Goal: Task Accomplishment & Management: Use online tool/utility

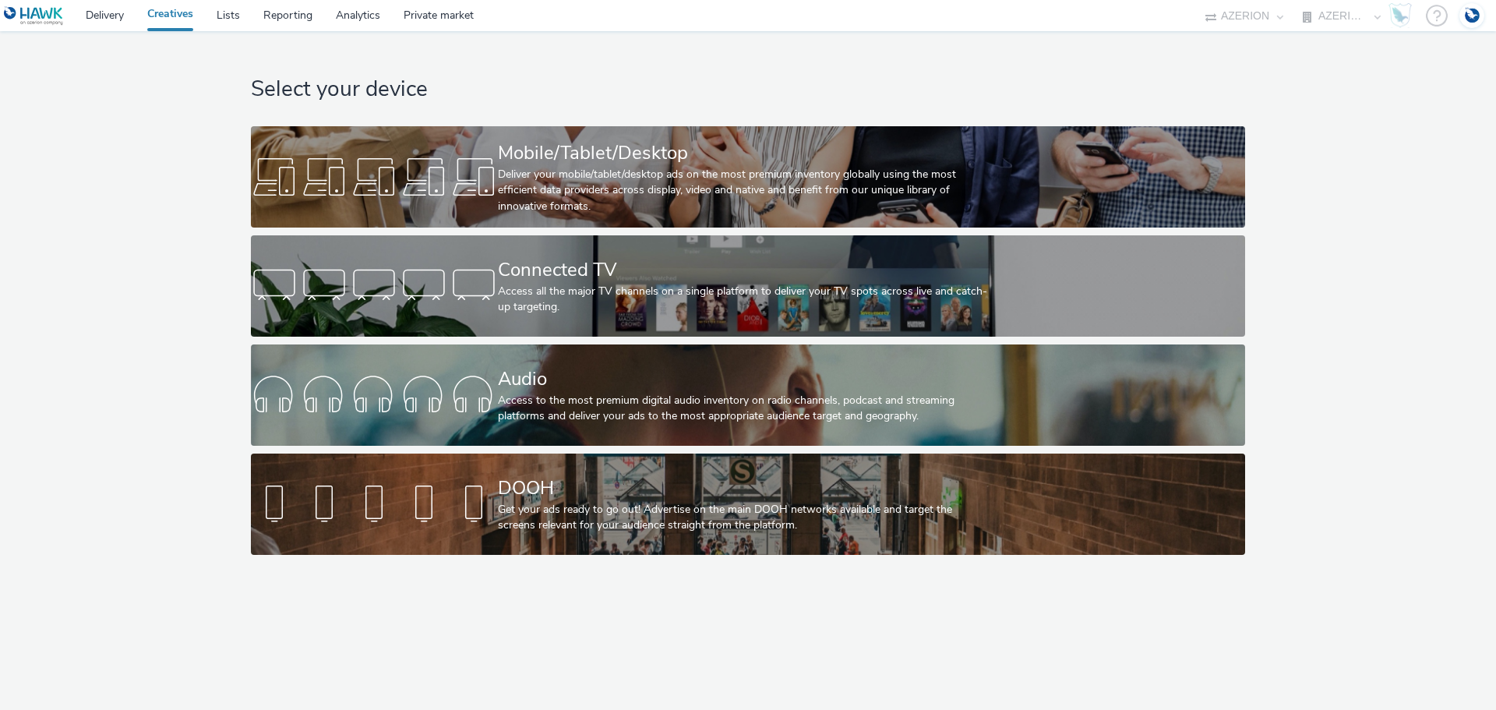
select select "b626f941-834b-427f-b453-0a2b95f57350"
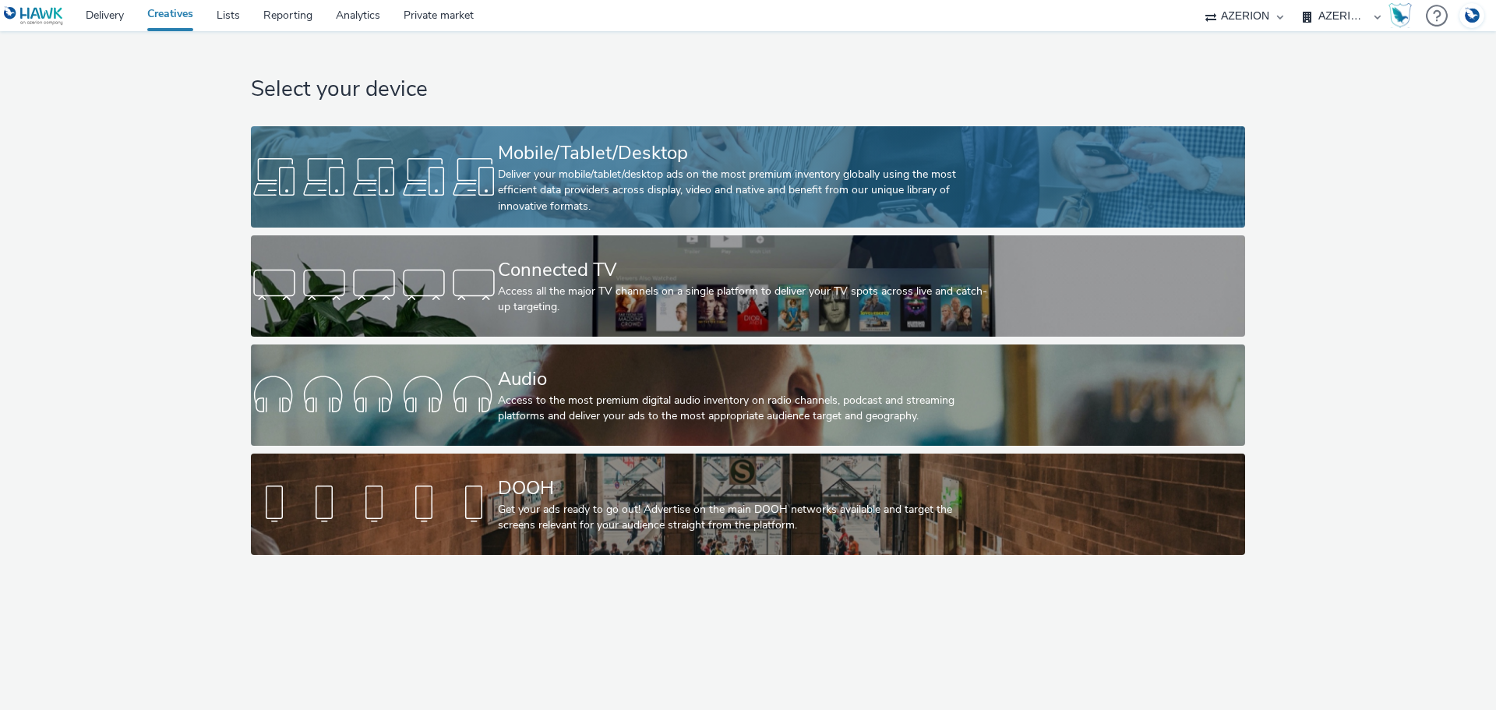
click at [588, 157] on div "Mobile/Tablet/Desktop" at bounding box center [745, 153] width 494 height 27
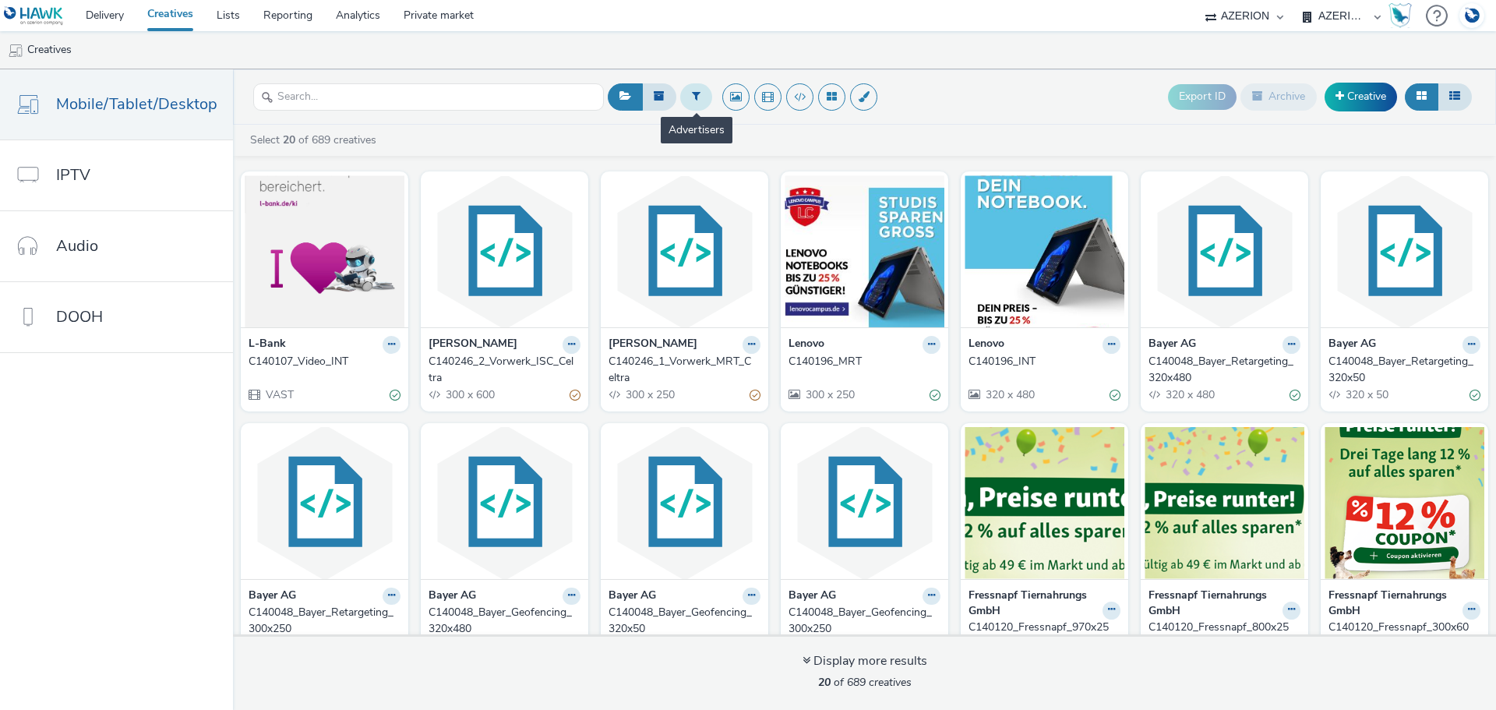
click at [687, 97] on button at bounding box center [696, 96] width 32 height 26
click at [762, 102] on div at bounding box center [776, 99] width 110 height 19
type input "straße"
click at [769, 125] on span "[DOMAIN_NAME]" at bounding box center [765, 126] width 87 height 16
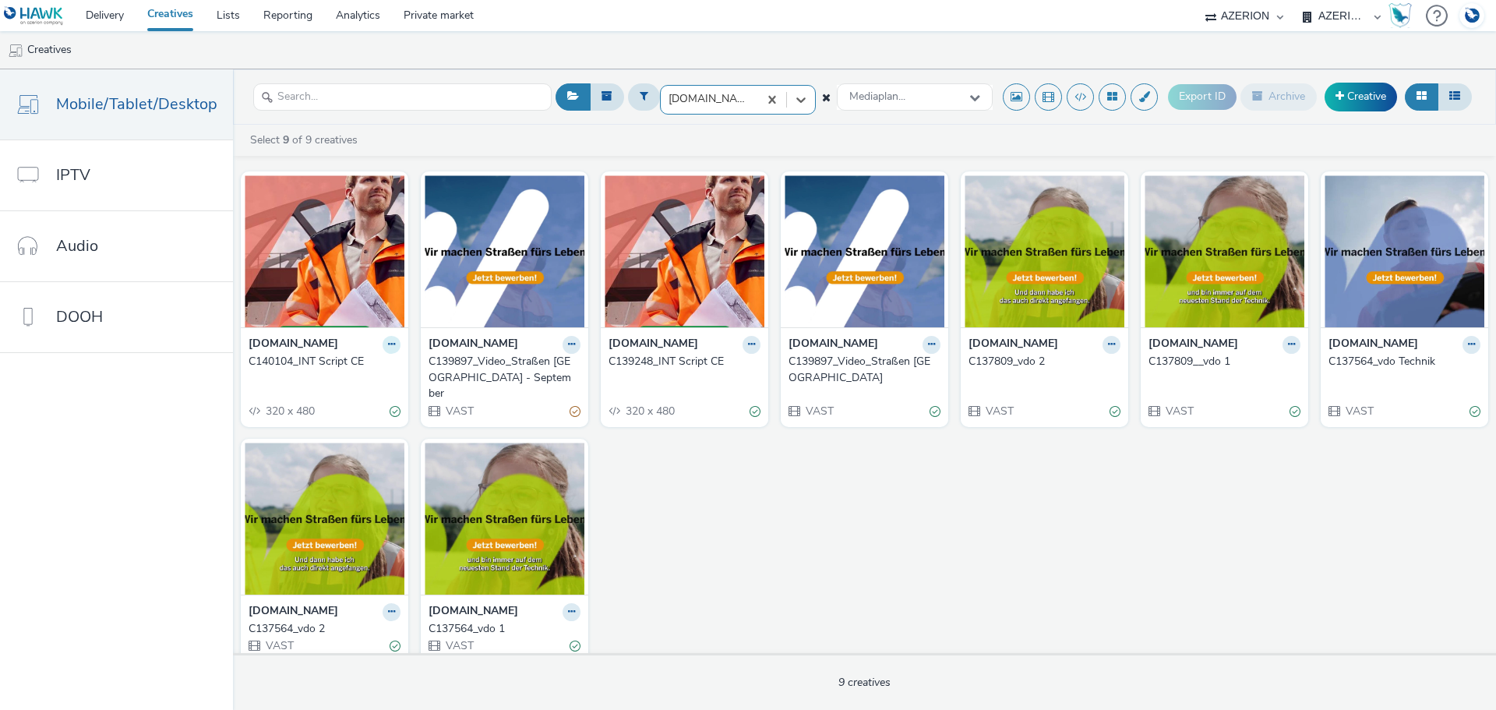
click at [388, 348] on icon at bounding box center [391, 344] width 7 height 9
click at [361, 402] on link "Duplicate" at bounding box center [342, 402] width 117 height 31
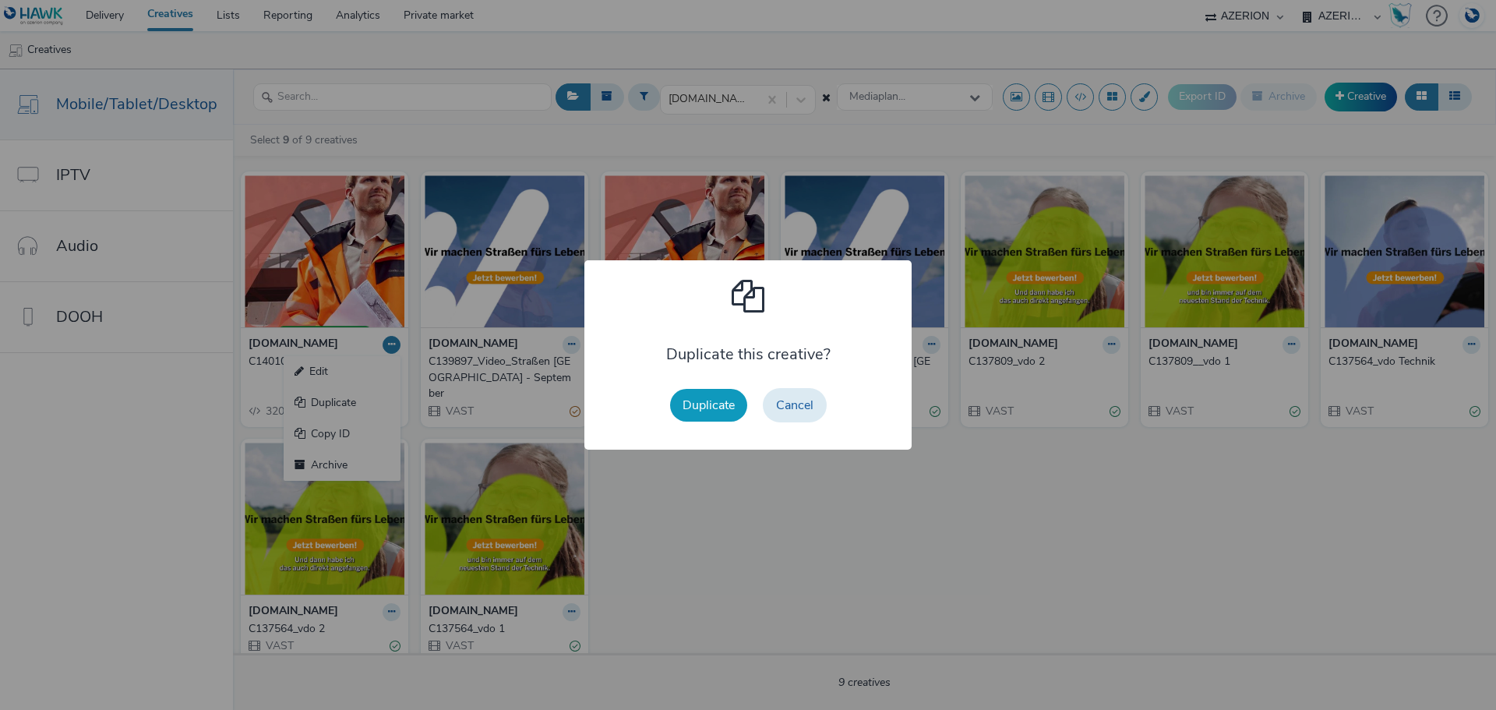
click at [712, 405] on button "Duplicate" at bounding box center [708, 405] width 77 height 33
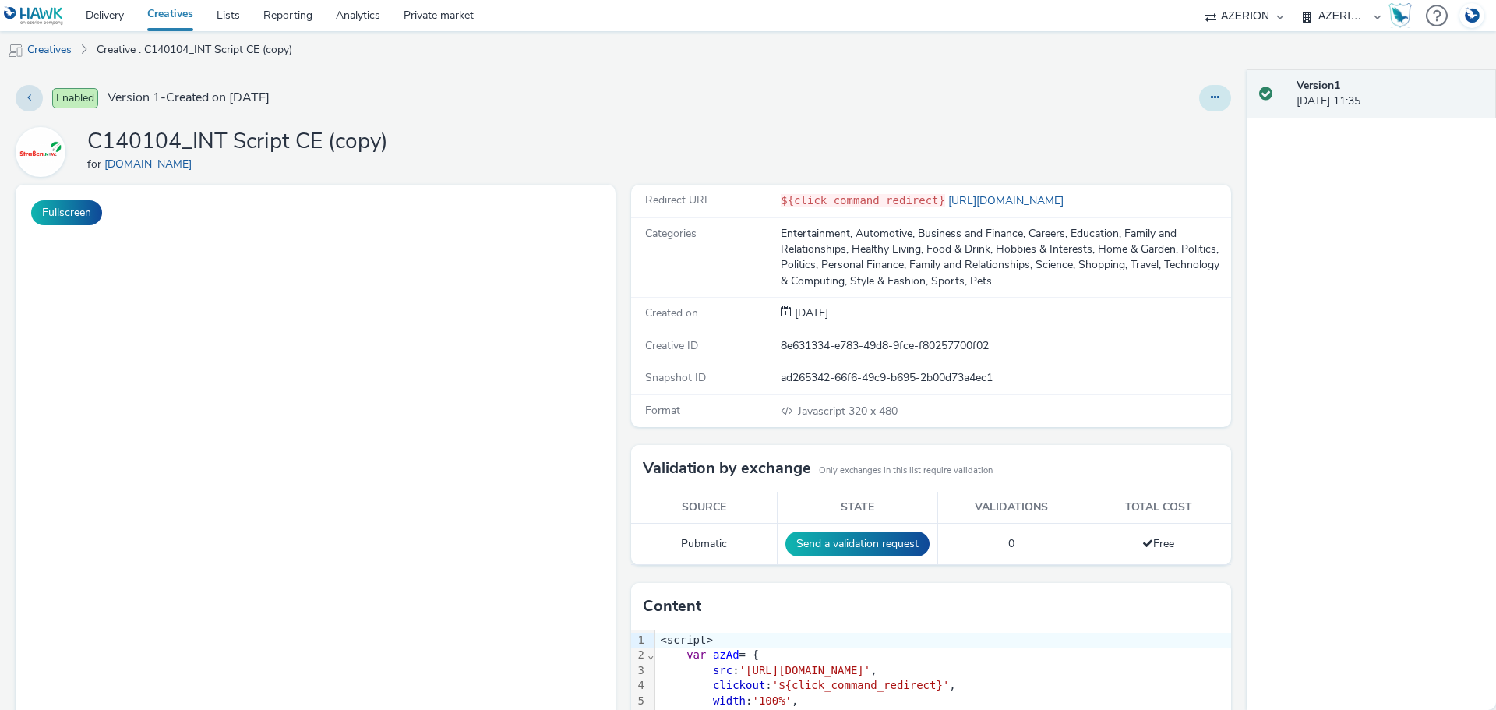
click at [1209, 96] on button at bounding box center [1215, 98] width 32 height 26
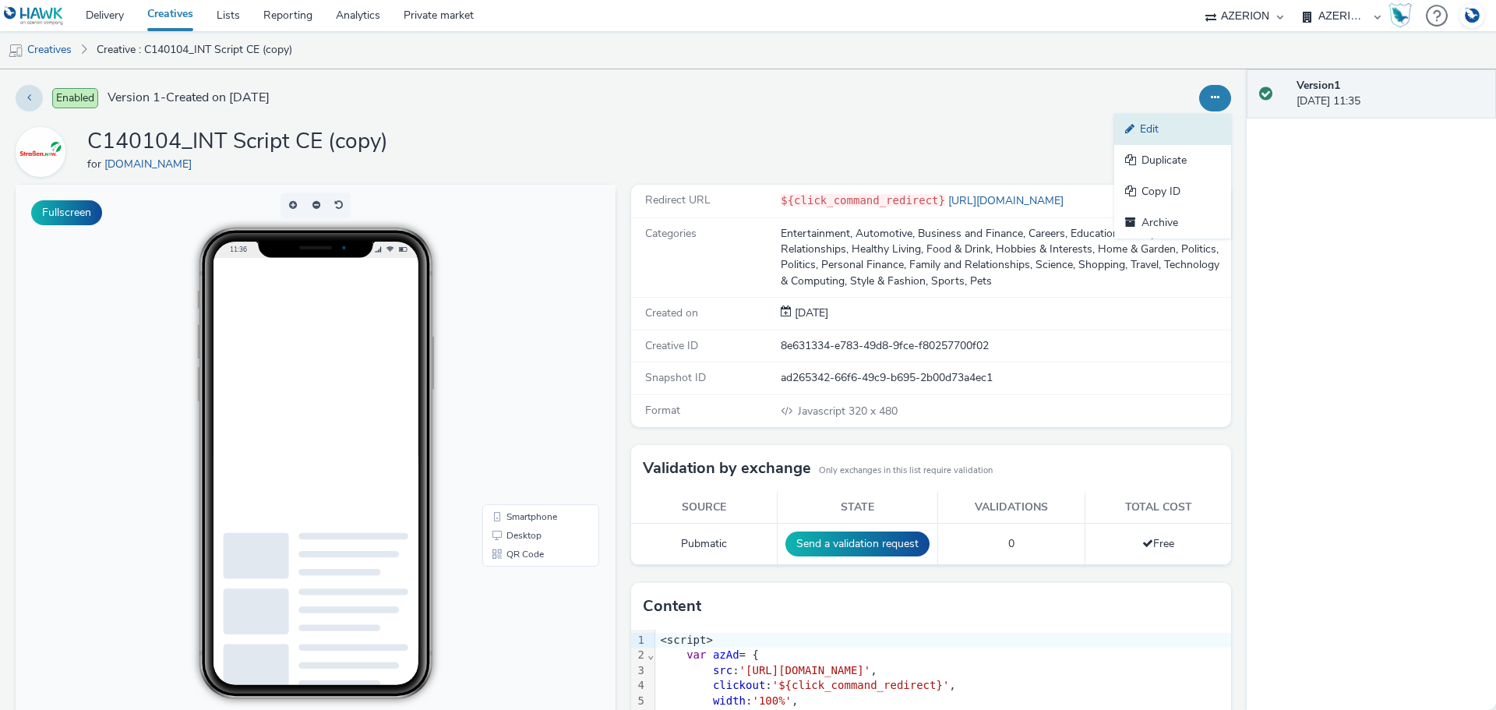
click at [1160, 132] on link "Edit" at bounding box center [1173, 129] width 117 height 31
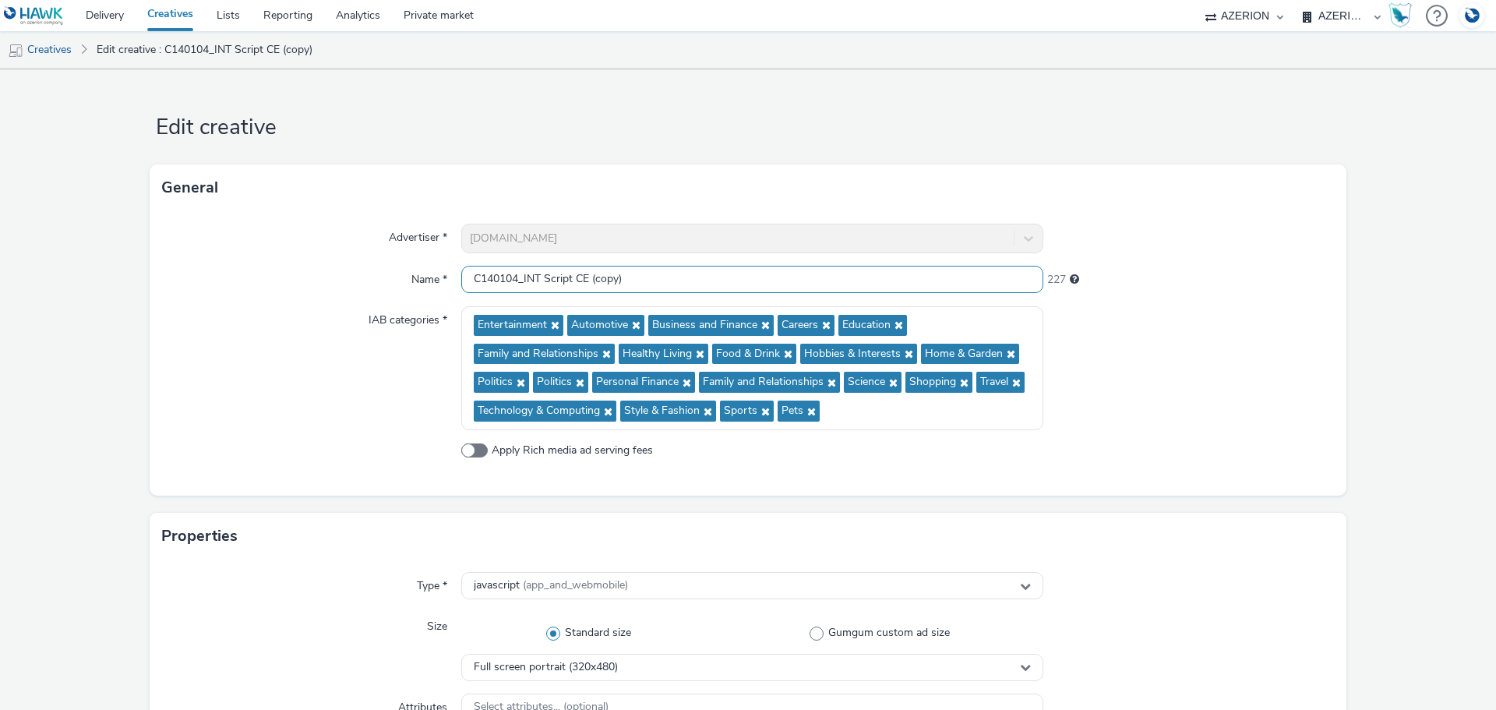
drag, startPoint x: 500, startPoint y: 277, endPoint x: 514, endPoint y: 277, distance: 14.8
click at [514, 277] on input "C140104_INT Script CE (copy)" at bounding box center [752, 279] width 582 height 27
drag, startPoint x: 594, startPoint y: 281, endPoint x: 664, endPoint y: 274, distance: 70.5
click at [664, 274] on input "C140225_INT_Script CE (copy)" at bounding box center [752, 279] width 582 height 27
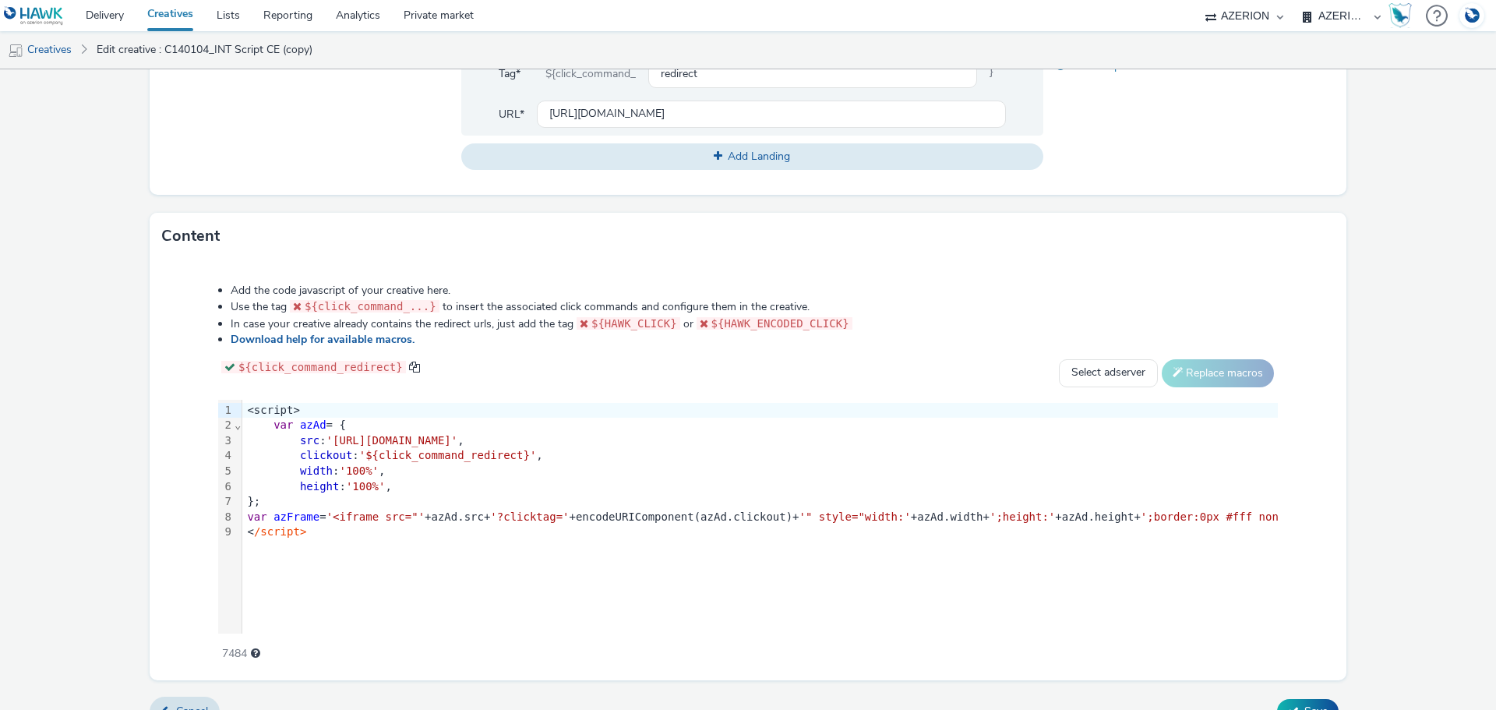
scroll to position [779, 0]
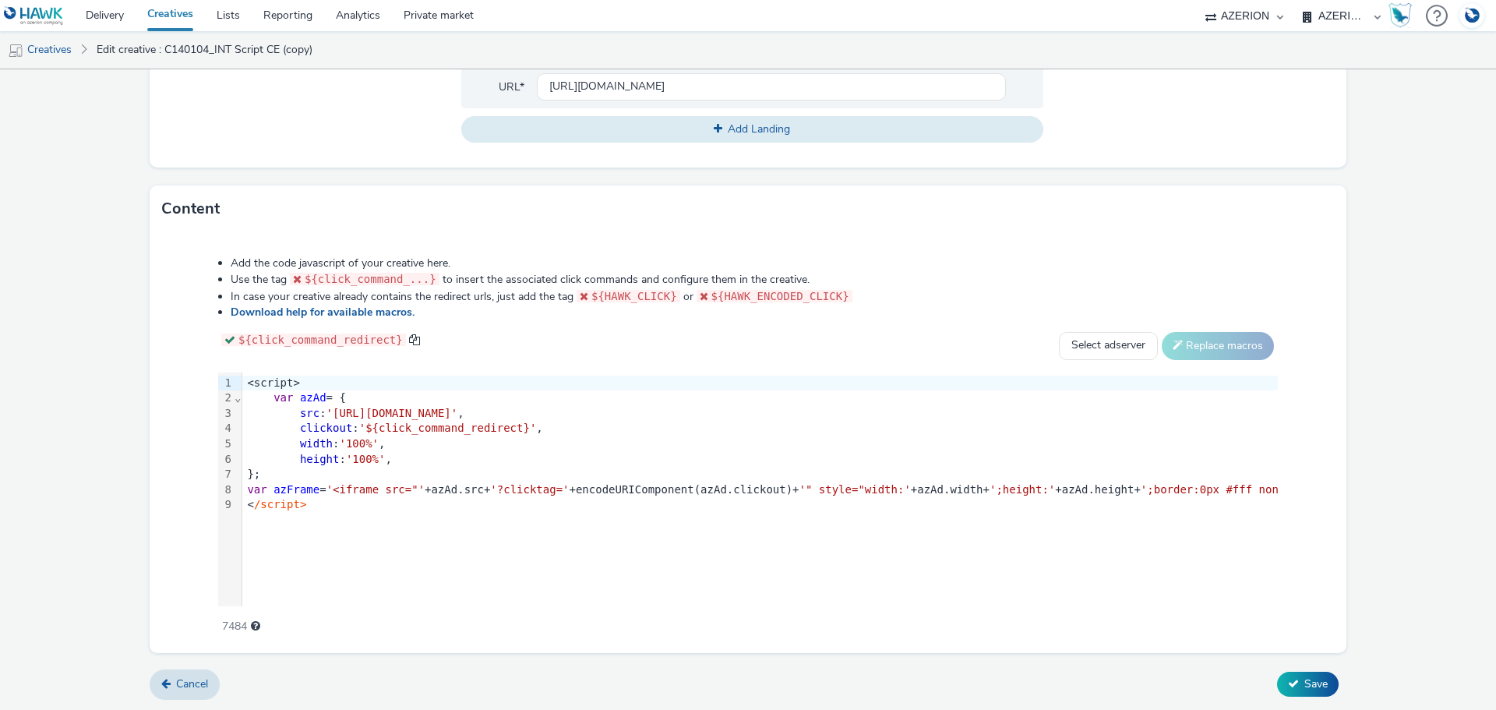
type input "C140225_INT_Script CE"
drag, startPoint x: 562, startPoint y: 428, endPoint x: 587, endPoint y: 428, distance: 24.9
click at [458, 419] on span "'[URL][DOMAIN_NAME]'" at bounding box center [393, 413] width 132 height 12
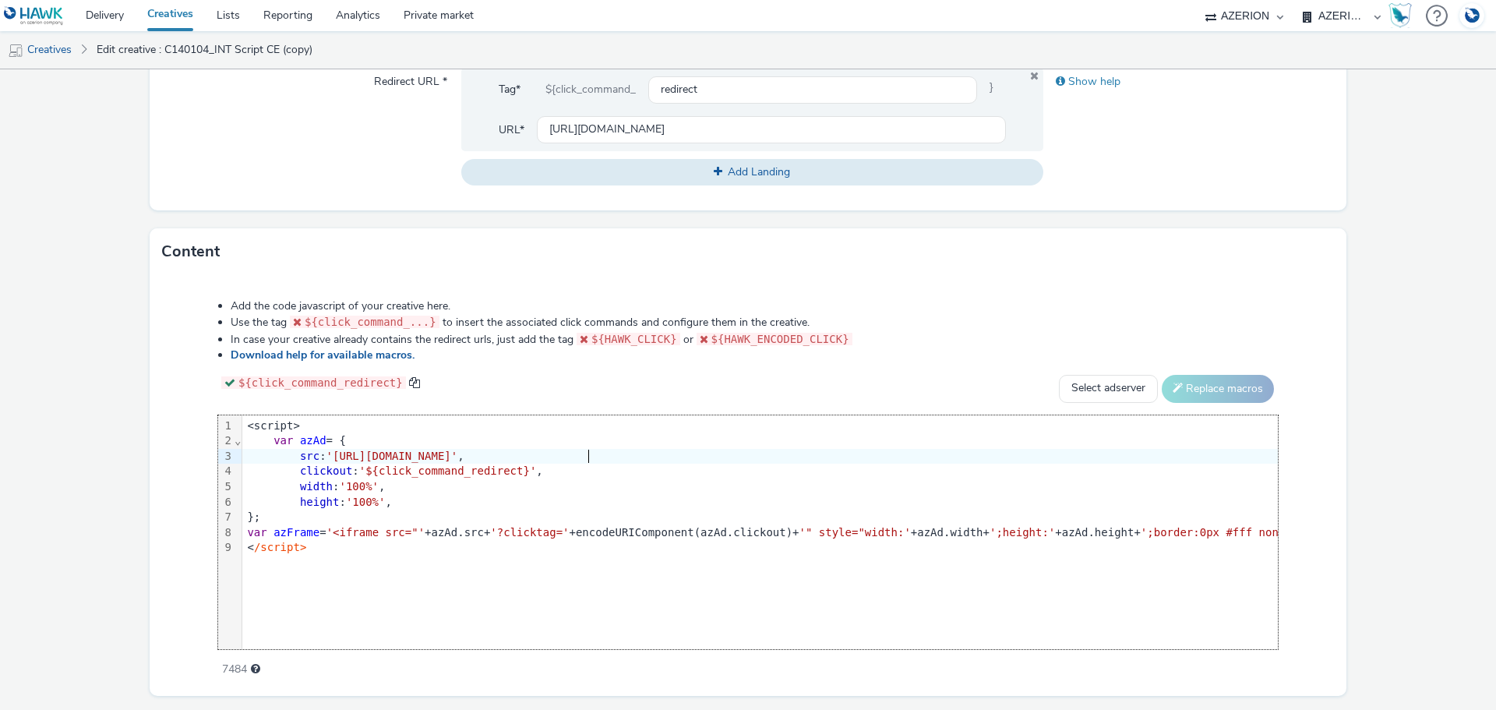
scroll to position [701, 0]
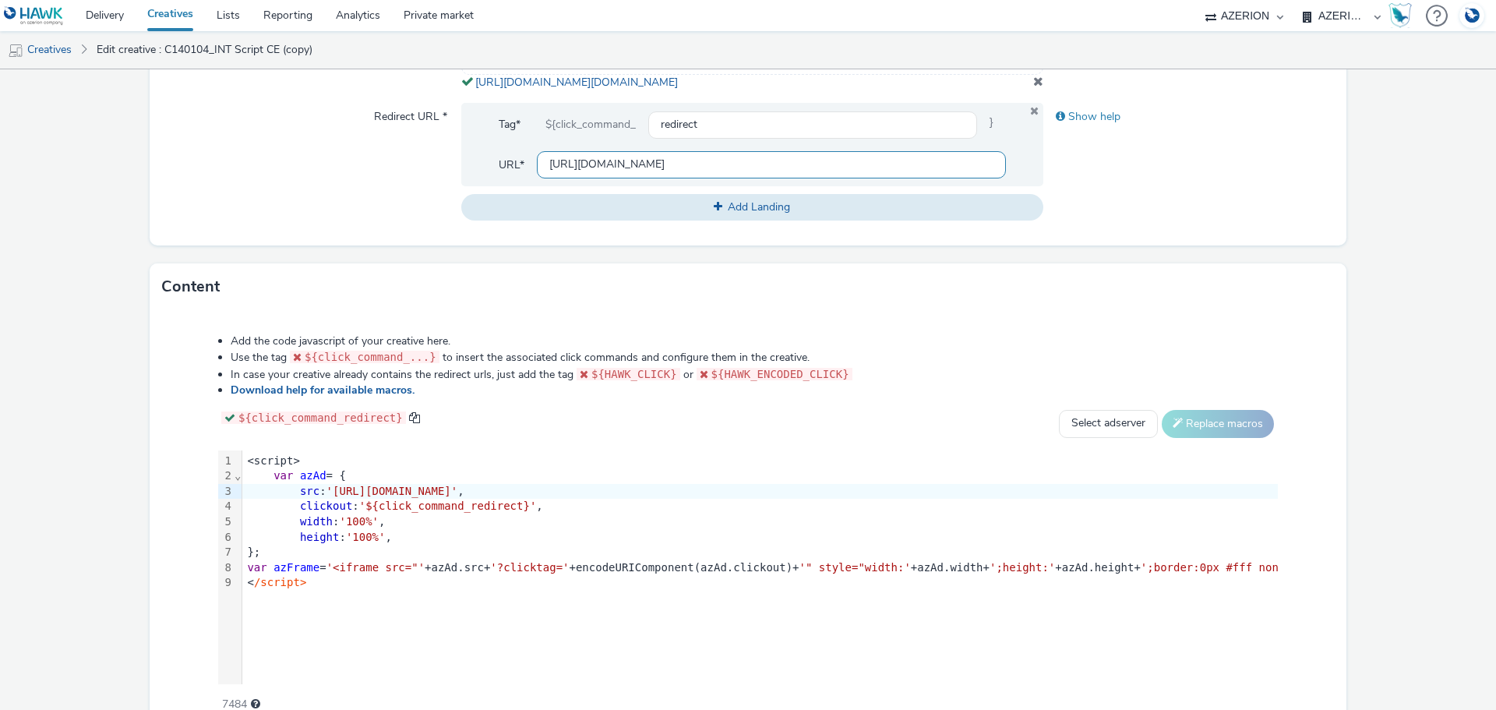
drag, startPoint x: 698, startPoint y: 182, endPoint x: 747, endPoint y: 181, distance: 49.1
click at [747, 178] on input "[URL][DOMAIN_NAME]" at bounding box center [771, 164] width 469 height 27
paste input "3909017"
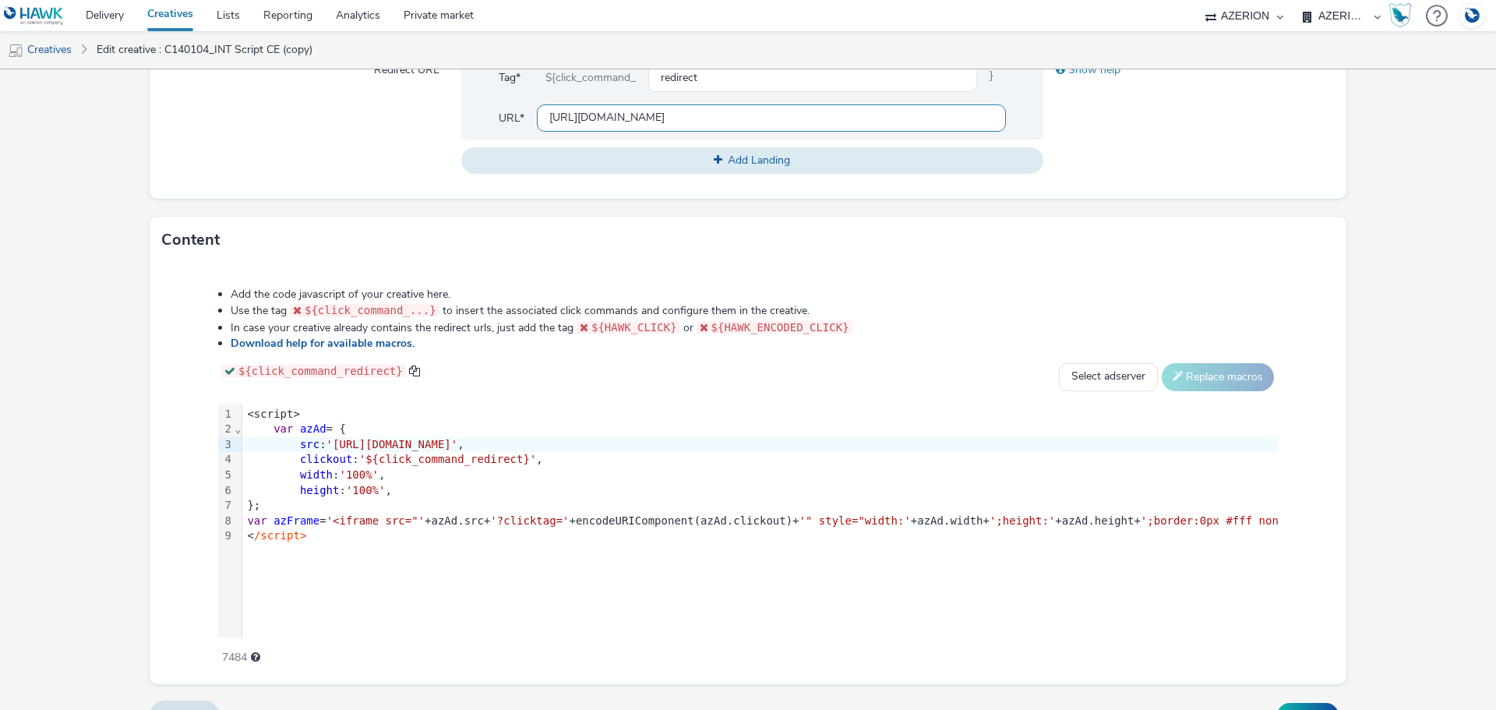
scroll to position [795, 0]
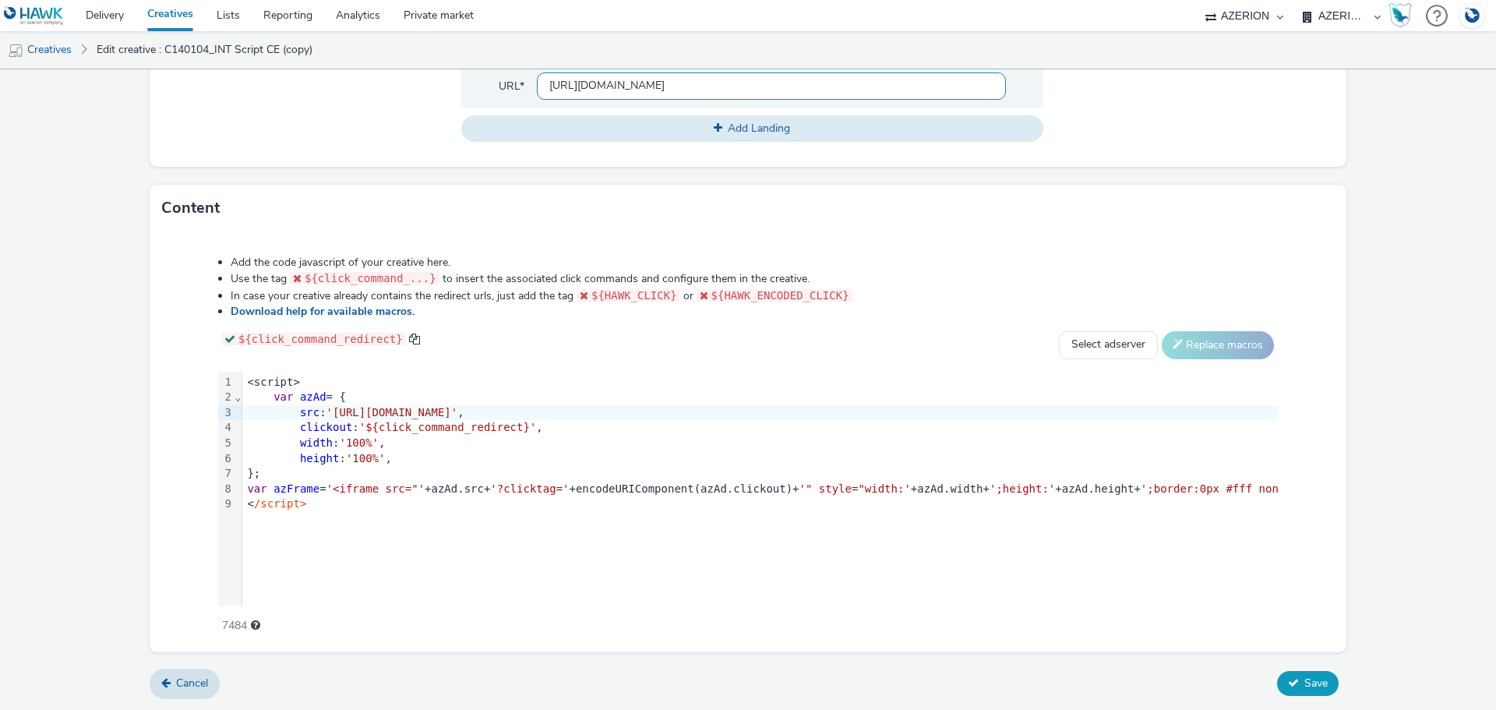
type input "[URL][DOMAIN_NAME]"
click at [1281, 688] on button "Save" at bounding box center [1308, 683] width 62 height 25
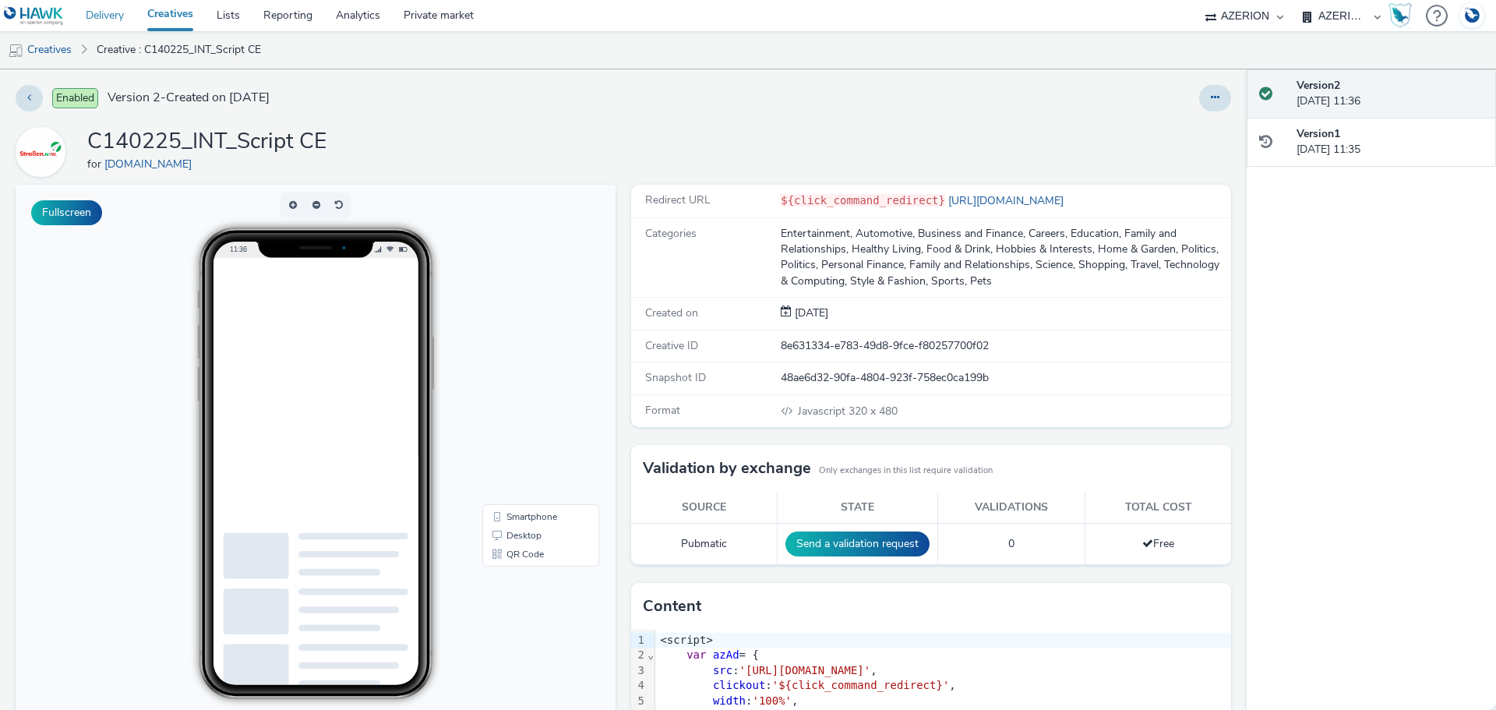
click at [110, 16] on link "Delivery" at bounding box center [105, 15] width 62 height 31
